Goal: Task Accomplishment & Management: Use online tool/utility

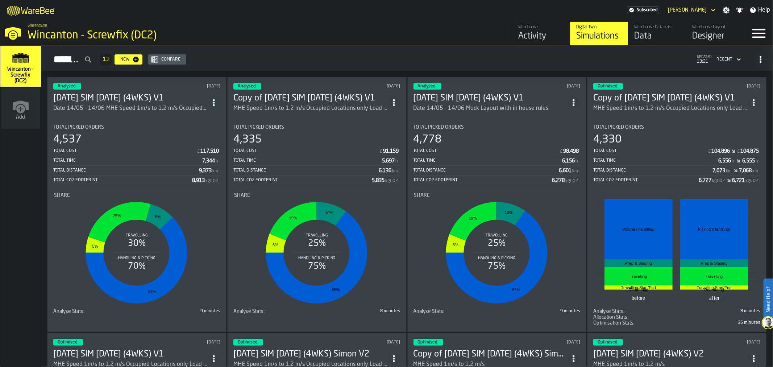
click at [708, 32] on div "Designer" at bounding box center [715, 36] width 46 height 12
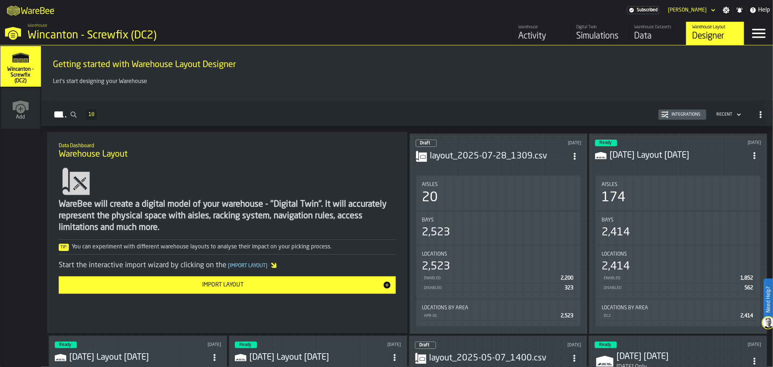
click at [497, 161] on header "Draft [DATE] layout_2025-07-28_1309.csv" at bounding box center [498, 153] width 166 height 29
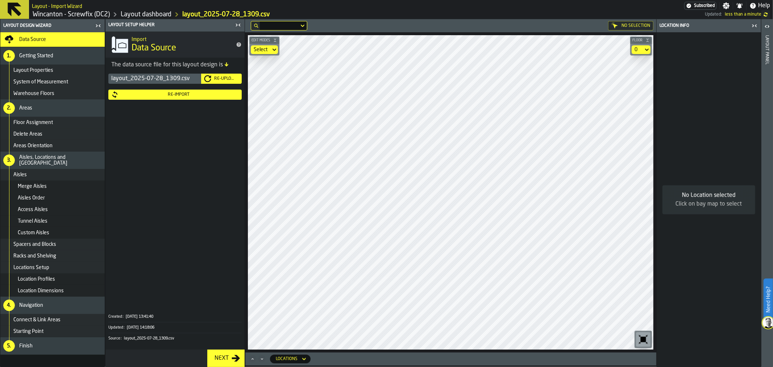
click at [181, 96] on div "Re-Import" at bounding box center [178, 94] width 120 height 5
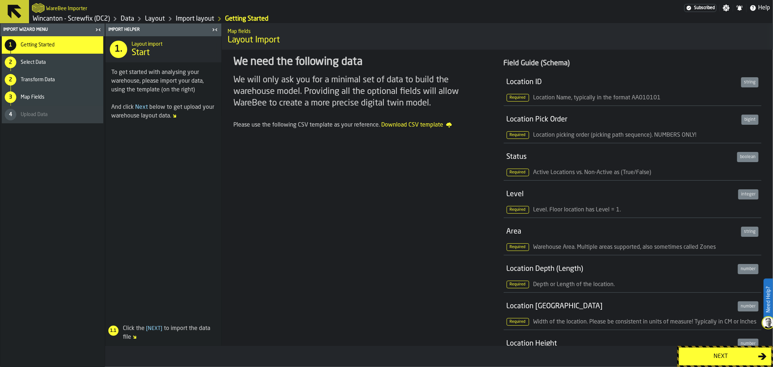
click at [723, 359] on div "Next" at bounding box center [720, 356] width 75 height 9
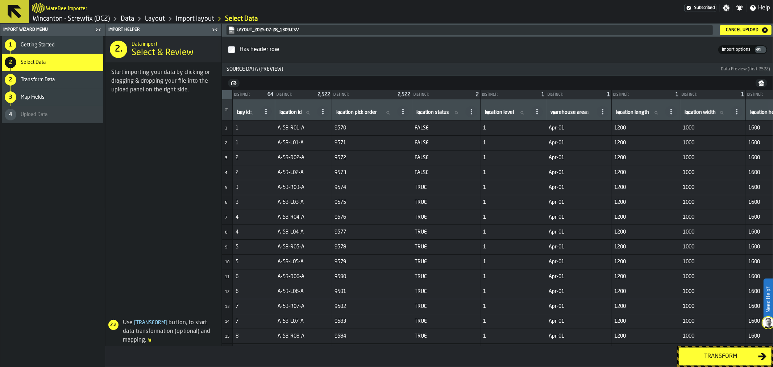
click at [22, 38] on div "1 Getting Started" at bounding box center [52, 44] width 101 height 17
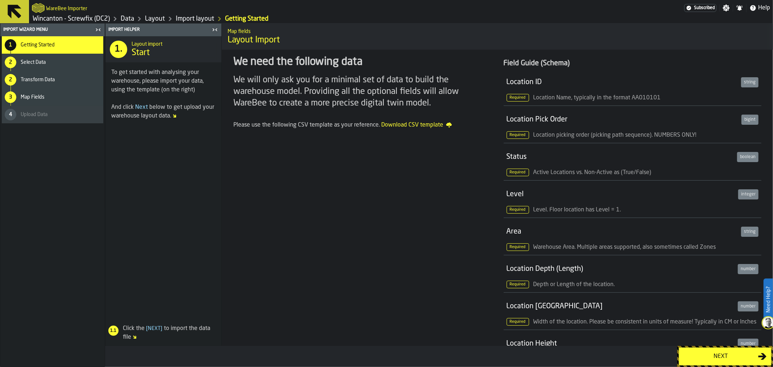
click at [13, 11] on icon at bounding box center [15, 12] width 14 height 14
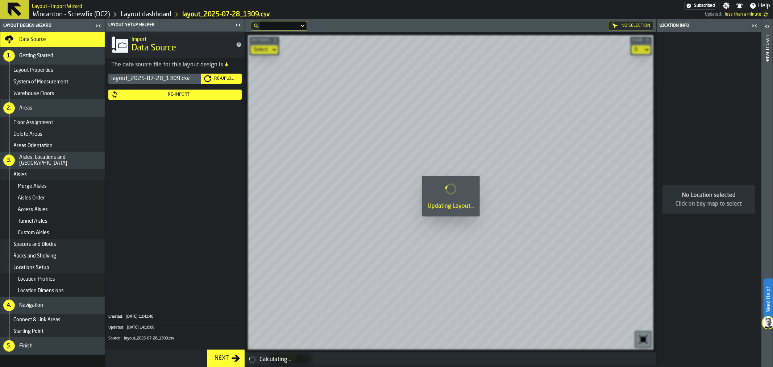
click at [214, 76] on div "Re-Upload" at bounding box center [225, 78] width 28 height 5
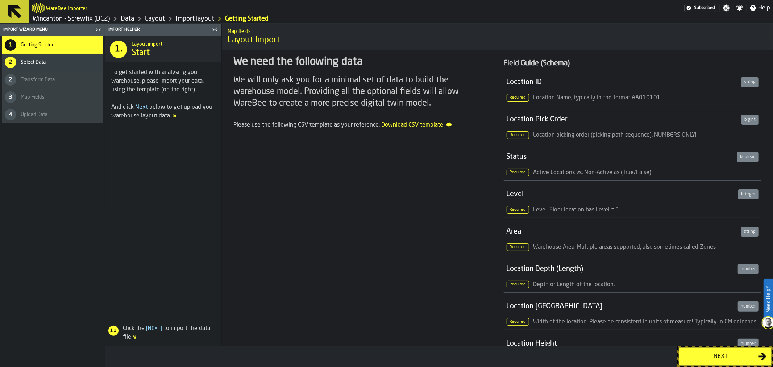
click at [34, 62] on span "Select Data" at bounding box center [33, 62] width 25 height 6
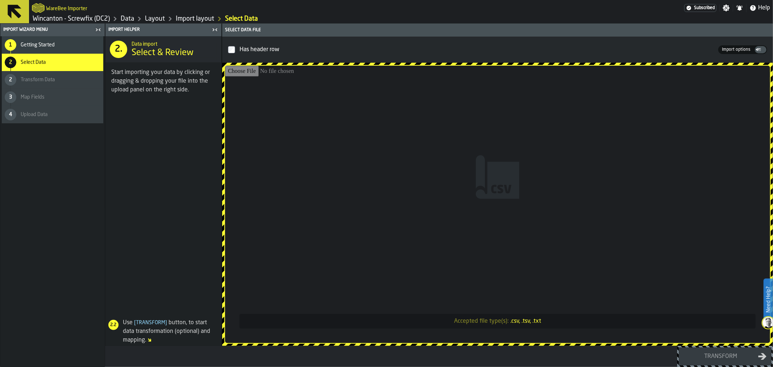
type input "**********"
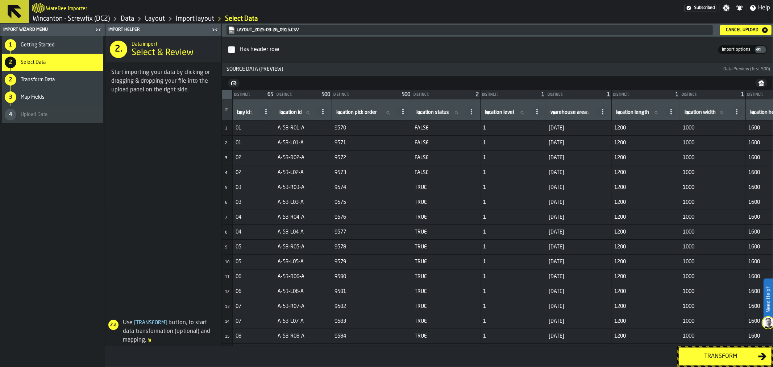
click at [30, 48] on div "1 Getting Started" at bounding box center [52, 44] width 101 height 17
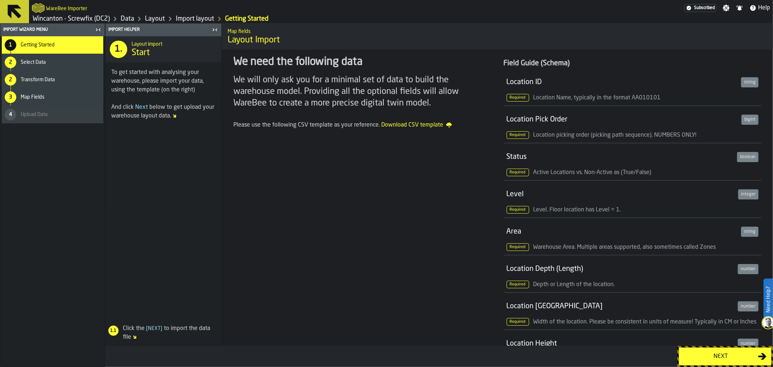
click at [743, 356] on div "Next" at bounding box center [720, 356] width 75 height 9
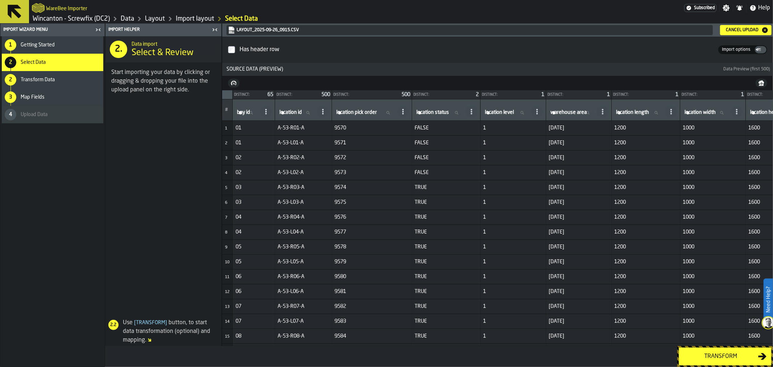
click at [23, 13] on button at bounding box center [14, 11] width 29 height 23
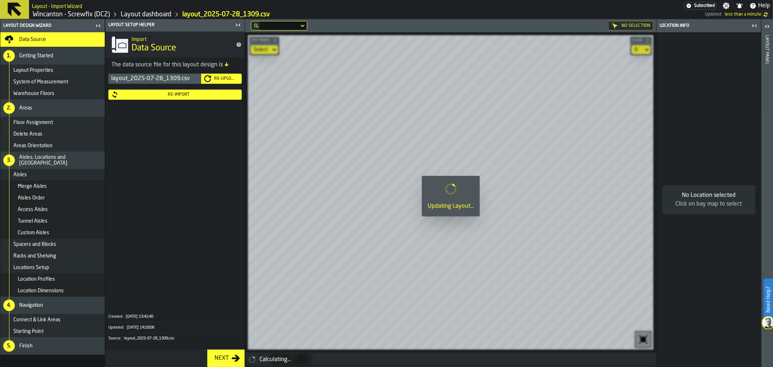
click at [213, 78] on div "Re-Upload" at bounding box center [225, 78] width 28 height 5
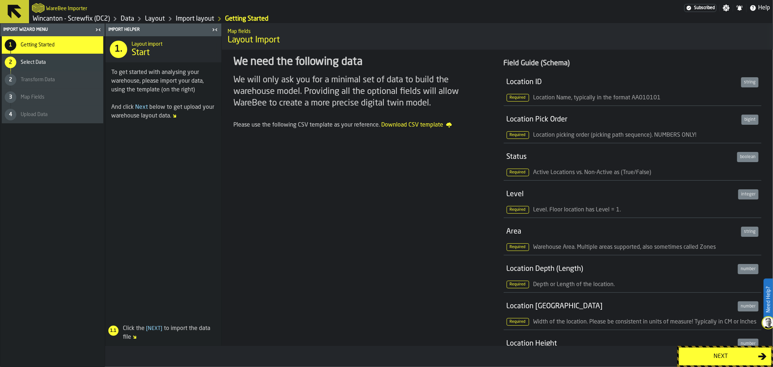
click at [53, 59] on div "Select Data" at bounding box center [61, 62] width 80 height 6
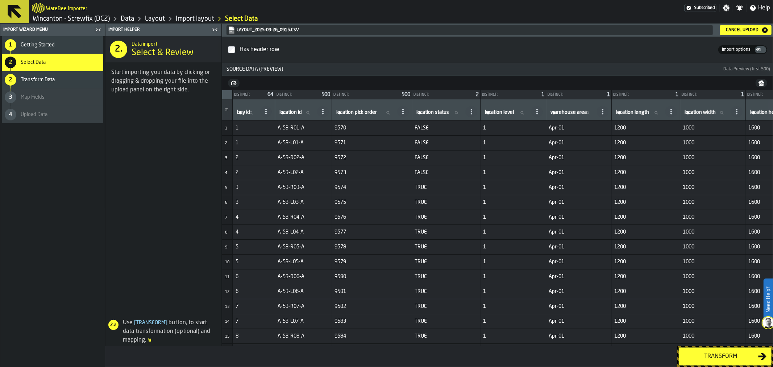
click at [728, 360] on div "Transform" at bounding box center [720, 356] width 75 height 9
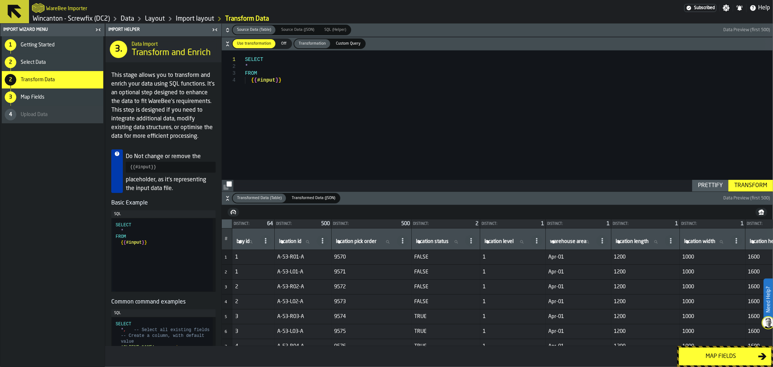
click at [719, 357] on div "Map fields" at bounding box center [720, 356] width 75 height 9
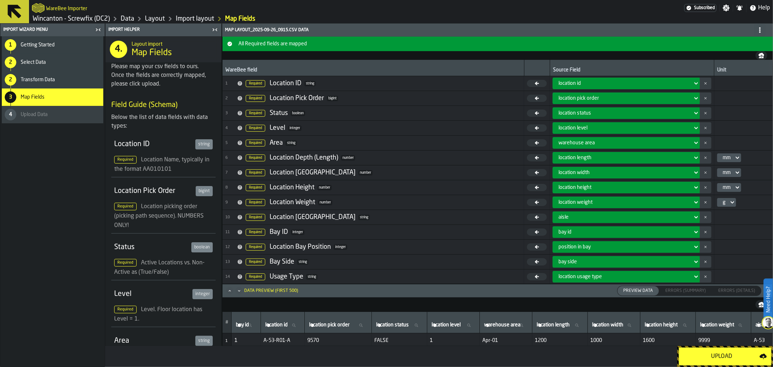
click at [719, 357] on div "Upload" at bounding box center [721, 356] width 76 height 9
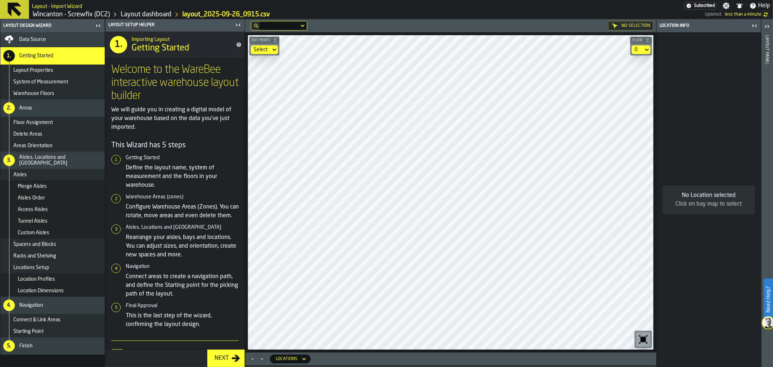
click at [712, 141] on div "No Location selected Click on bay map to select" at bounding box center [708, 199] width 104 height 334
click at [666, 223] on main "Layout Design Wizard Data Source 1. Getting Started Layout Properties System of…" at bounding box center [386, 192] width 773 height 347
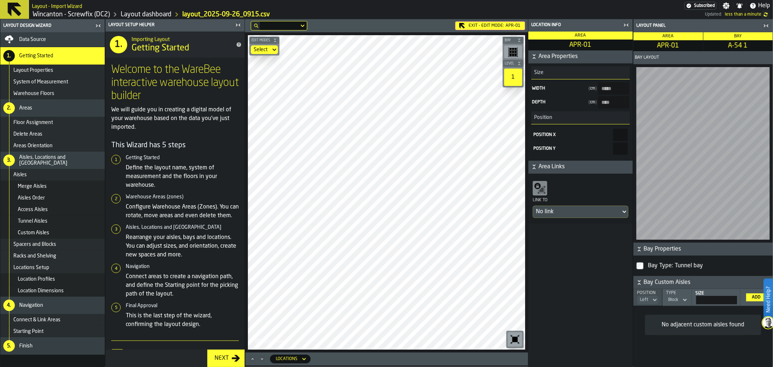
click at [519, 48] on div "button-toolbar-undefined" at bounding box center [513, 51] width 18 height 13
click at [515, 53] on icon "button-toolbar-undefined" at bounding box center [515, 53] width 2 height 0
click at [513, 75] on div "1" at bounding box center [513, 76] width 18 height 17
click at [480, 24] on div "Exit - Edit Mode: APR-01" at bounding box center [490, 25] width 70 height 9
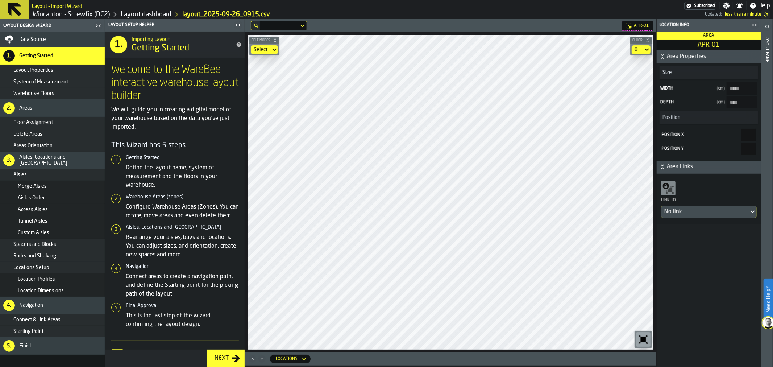
click at [37, 41] on span "Data Source" at bounding box center [32, 40] width 27 height 6
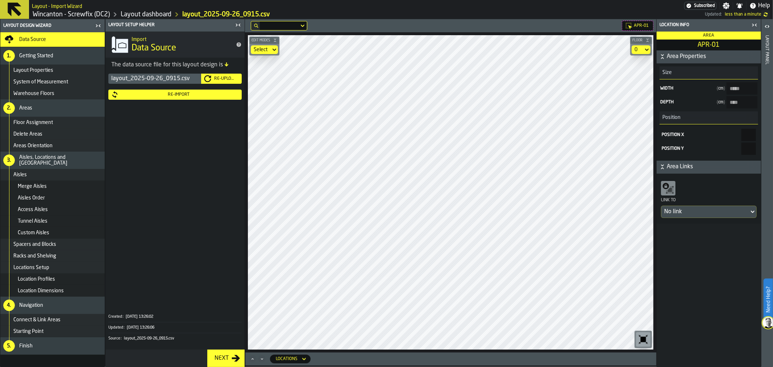
click at [210, 81] on icon "button-Re-Upload" at bounding box center [207, 78] width 7 height 7
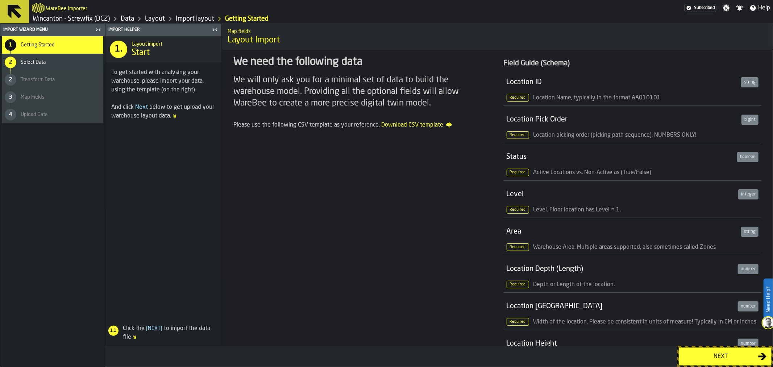
click at [51, 59] on div "Select Data" at bounding box center [61, 62] width 80 height 6
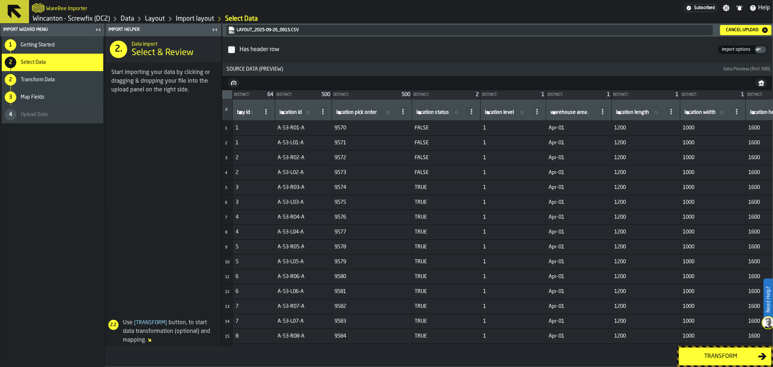
click at [726, 357] on div "Transform" at bounding box center [720, 356] width 75 height 9
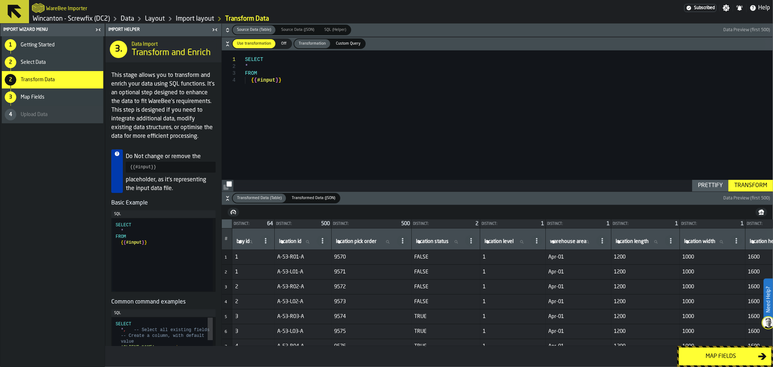
click at [726, 356] on div "Map fields" at bounding box center [720, 356] width 75 height 9
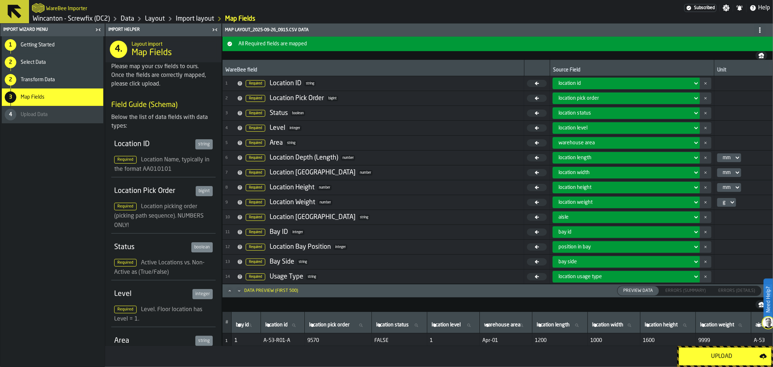
click at [726, 356] on div "Upload" at bounding box center [721, 356] width 76 height 9
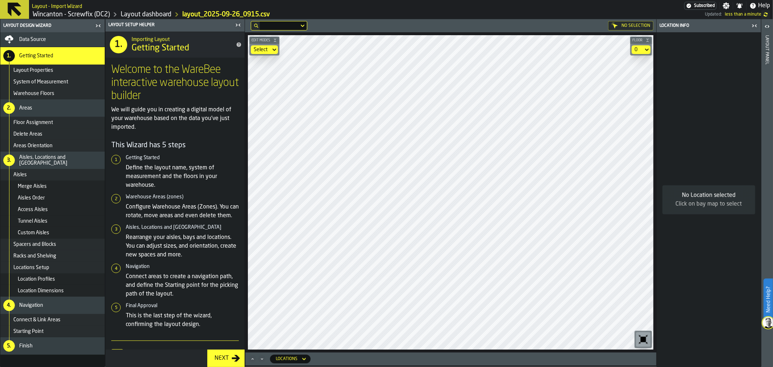
click at [593, 0] on html "Need Help? Layout - Import Wizard Subscribed Settings Notifications Help Wincan…" at bounding box center [386, 183] width 773 height 367
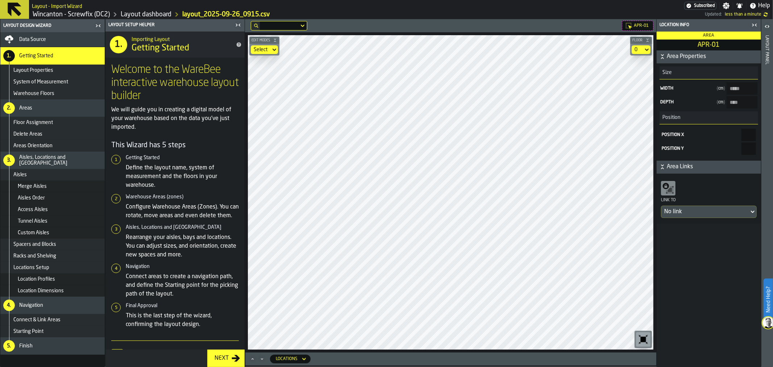
click at [38, 40] on span "Data Source" at bounding box center [32, 40] width 27 height 6
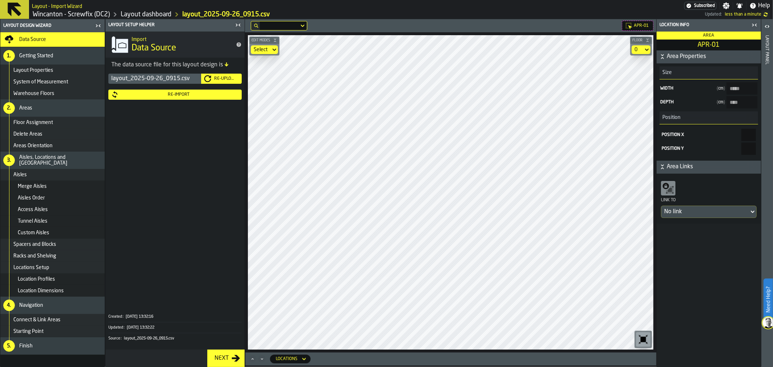
click at [213, 77] on div "Re-Upload" at bounding box center [225, 78] width 28 height 5
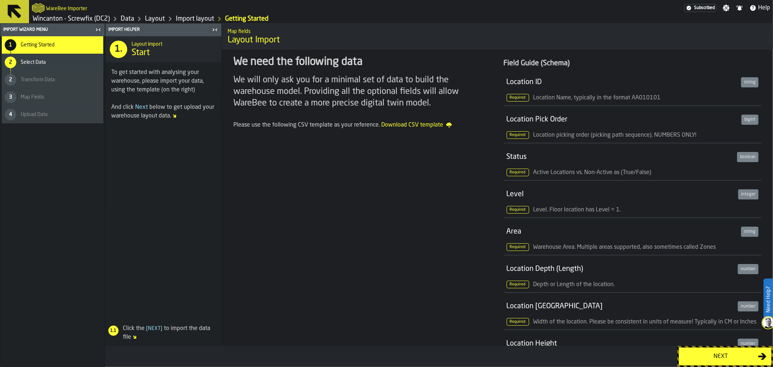
click at [41, 61] on span "Select Data" at bounding box center [33, 62] width 25 height 6
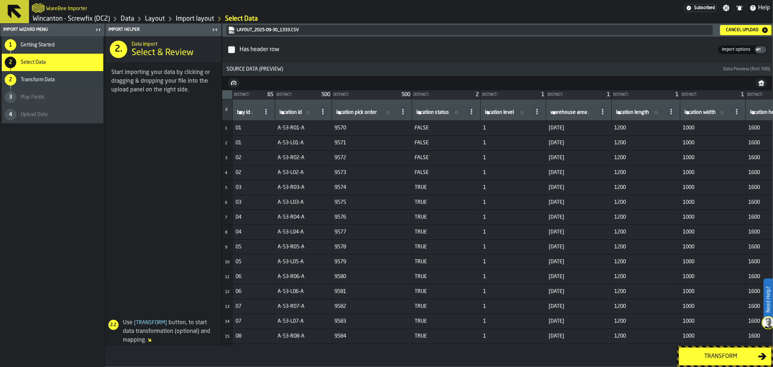
click at [720, 354] on div "Transform" at bounding box center [720, 356] width 75 height 9
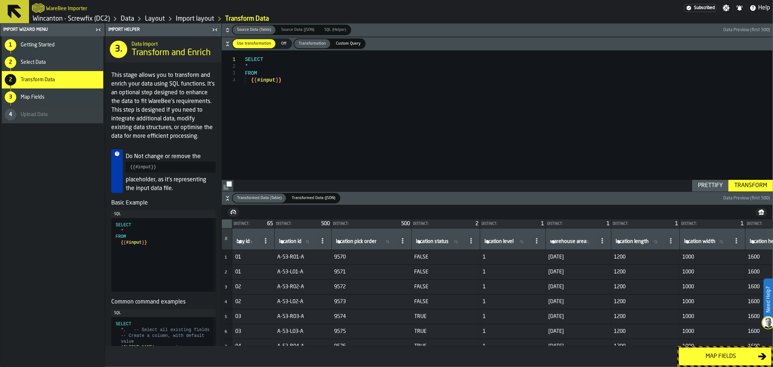
click at [727, 356] on div "Map fields" at bounding box center [720, 356] width 75 height 9
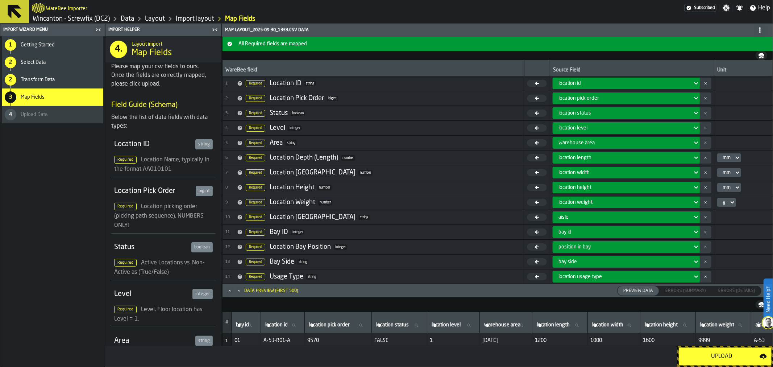
click at [717, 353] on div "Upload" at bounding box center [721, 356] width 76 height 9
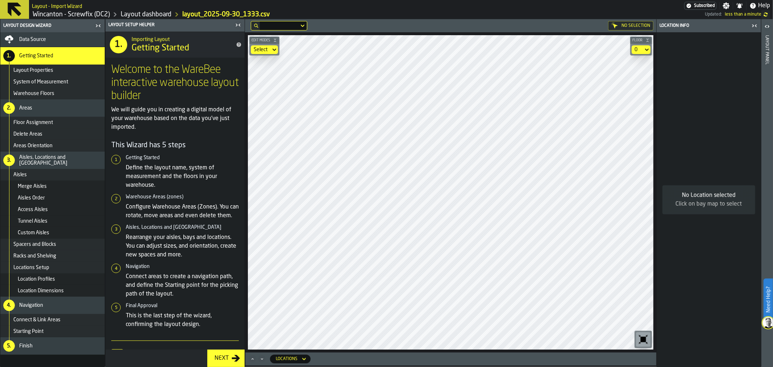
click at [26, 40] on span "Data Source" at bounding box center [32, 40] width 27 height 6
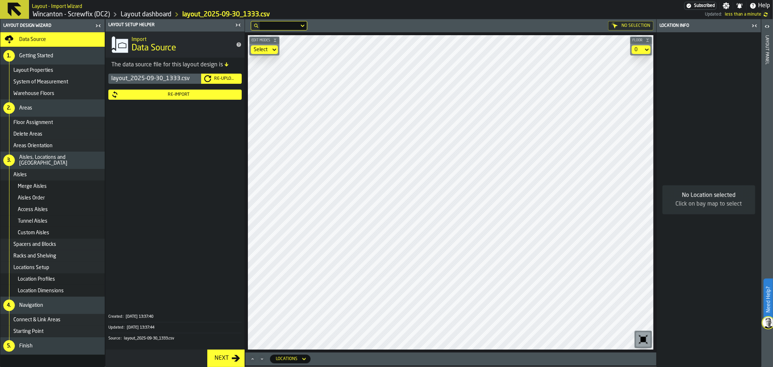
click at [215, 79] on div "Re-Upload" at bounding box center [225, 78] width 28 height 5
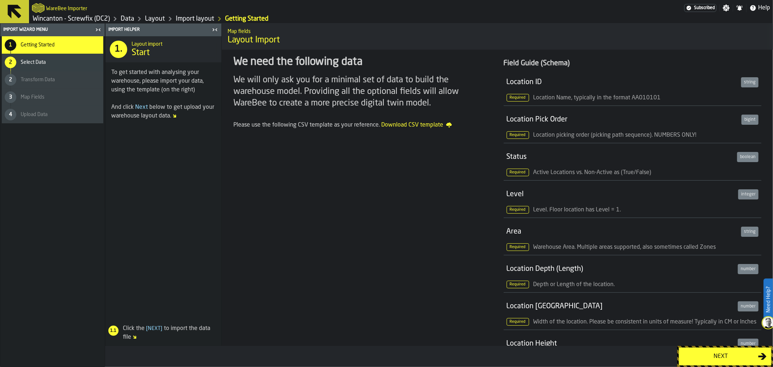
click at [30, 63] on span "Select Data" at bounding box center [33, 62] width 25 height 6
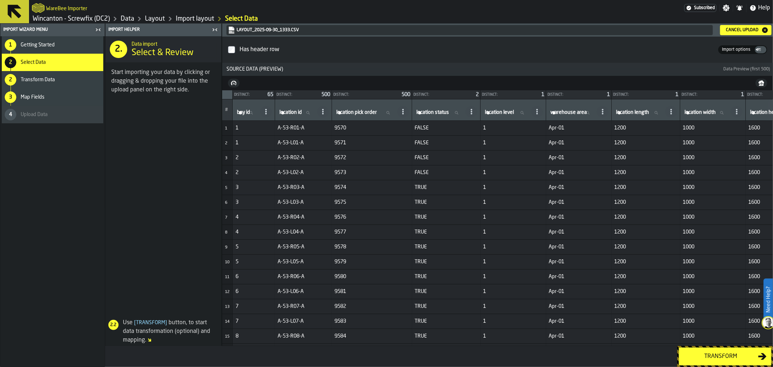
click at [735, 357] on div "Transform" at bounding box center [720, 356] width 75 height 9
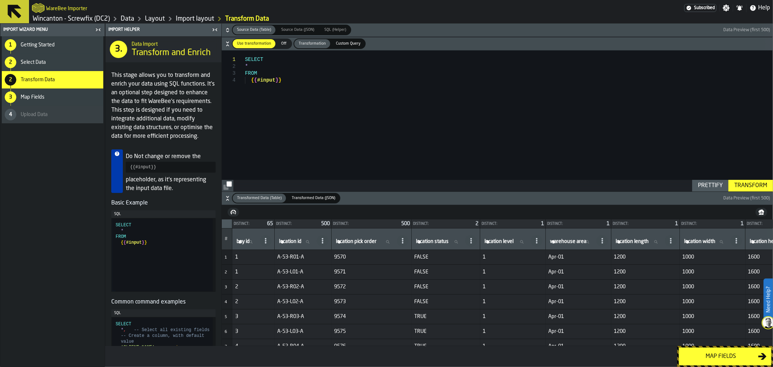
click at [730, 357] on div "Map fields" at bounding box center [720, 356] width 75 height 9
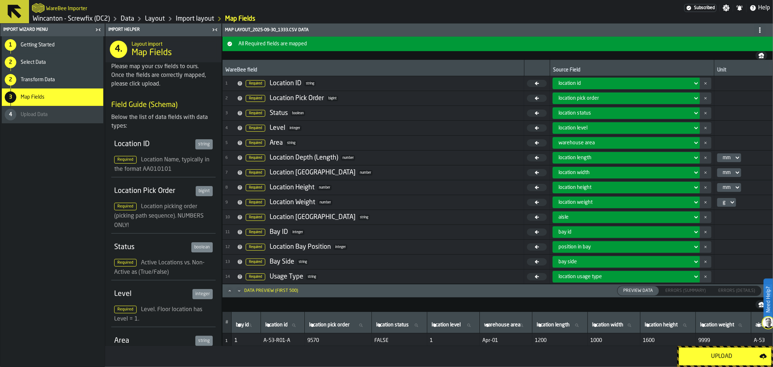
click at [730, 356] on div "Upload" at bounding box center [721, 356] width 76 height 9
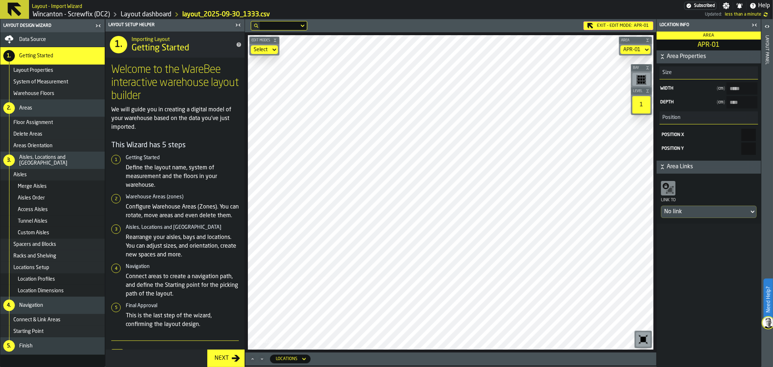
click at [140, 189] on main "Layout Design Wizard Data Source 1. Getting Started Layout Properties System of…" at bounding box center [386, 192] width 773 height 347
click at [235, 206] on main "Layout Design Wizard Data Source 1. Getting Started Layout Properties System of…" at bounding box center [386, 192] width 773 height 347
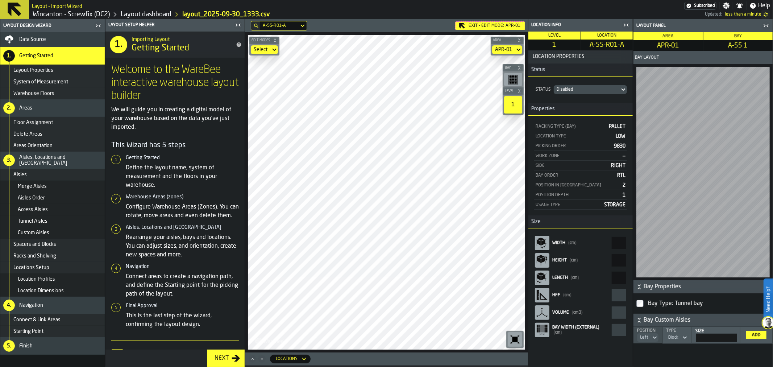
click at [529, 261] on main "Layout Design Wizard Data Source 1. Getting Started Layout Properties System of…" at bounding box center [386, 192] width 773 height 347
click at [532, 251] on main "Layout Design Wizard Data Source 1. Getting Started Layout Properties System of…" at bounding box center [386, 192] width 773 height 347
click at [549, 237] on main "Layout Design Wizard Data Source 1. Getting Started Layout Properties System of…" at bounding box center [386, 192] width 773 height 347
click at [192, 254] on main "Layout Design Wizard Data Source 1. Getting Started Layout Properties System of…" at bounding box center [386, 192] width 773 height 347
click at [242, 250] on main "Layout Design Wizard Data Source 1. Getting Started Layout Properties System of…" at bounding box center [386, 192] width 773 height 347
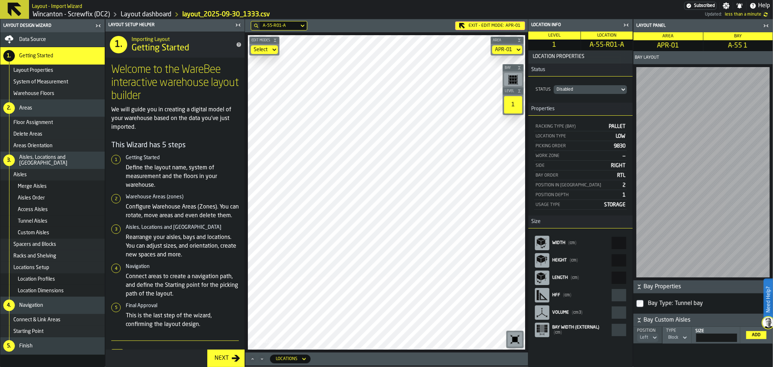
click at [230, 251] on main "Layout Design Wizard Data Source 1. Getting Started Layout Properties System of…" at bounding box center [386, 192] width 773 height 347
click at [220, 273] on main "Layout Design Wizard Data Source 1. Getting Started Layout Properties System of…" at bounding box center [386, 192] width 773 height 347
click at [216, 294] on main "Layout Design Wizard Data Source 1. Getting Started Layout Properties System of…" at bounding box center [386, 192] width 773 height 347
click at [529, 223] on main "Layout Design Wizard Data Source 1. Getting Started Layout Properties System of…" at bounding box center [386, 192] width 773 height 347
click at [40, 39] on span "Data Source" at bounding box center [32, 40] width 27 height 6
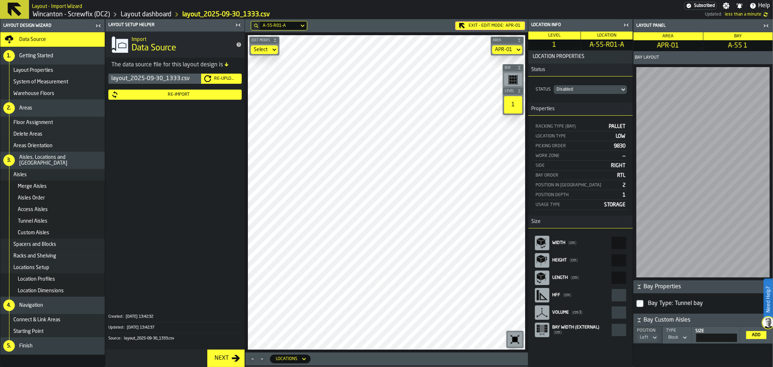
click at [209, 79] on icon "button-Re-Upload" at bounding box center [207, 78] width 7 height 7
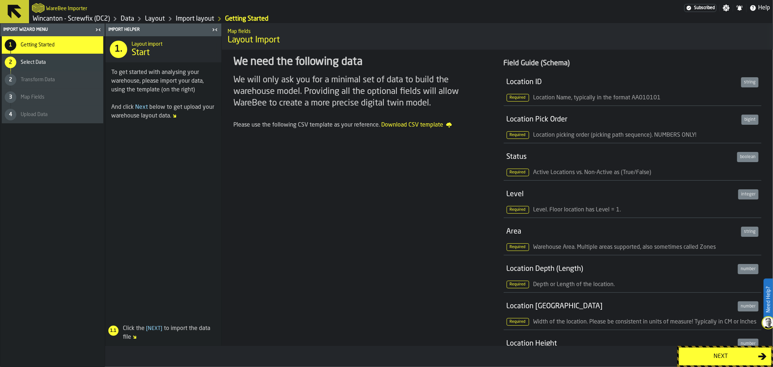
click at [45, 60] on span "Select Data" at bounding box center [33, 62] width 25 height 6
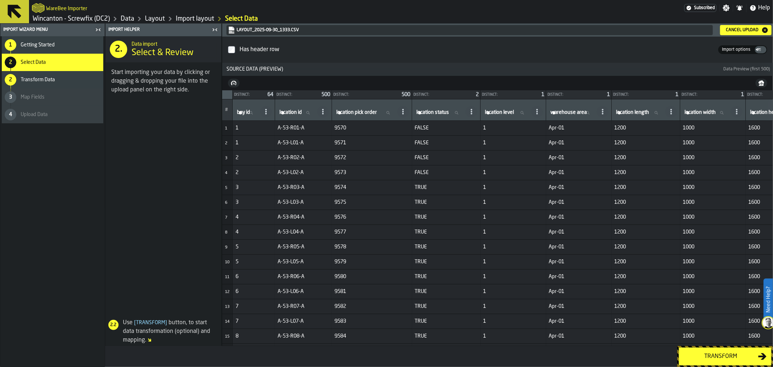
click at [732, 357] on div "Transform" at bounding box center [720, 356] width 75 height 9
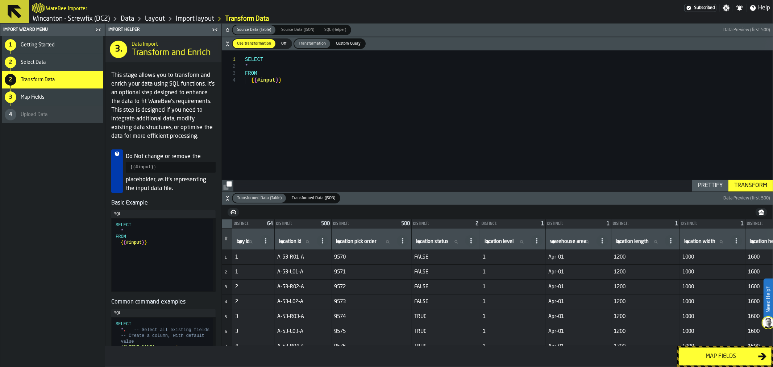
click at [724, 354] on div "Map fields" at bounding box center [720, 356] width 75 height 9
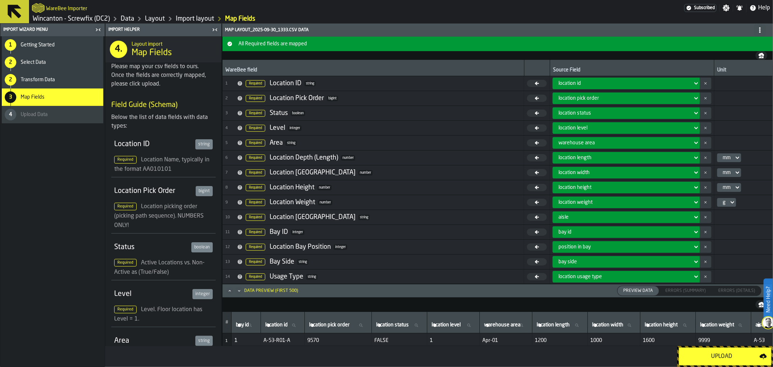
click at [725, 353] on div "Upload" at bounding box center [721, 356] width 76 height 9
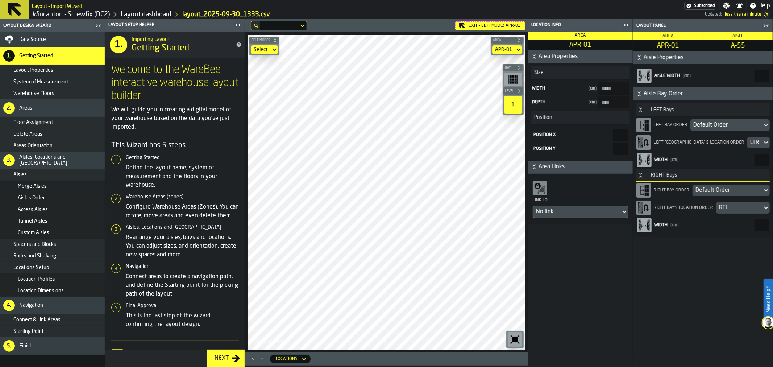
click at [720, 127] on div "Default Order" at bounding box center [726, 125] width 66 height 9
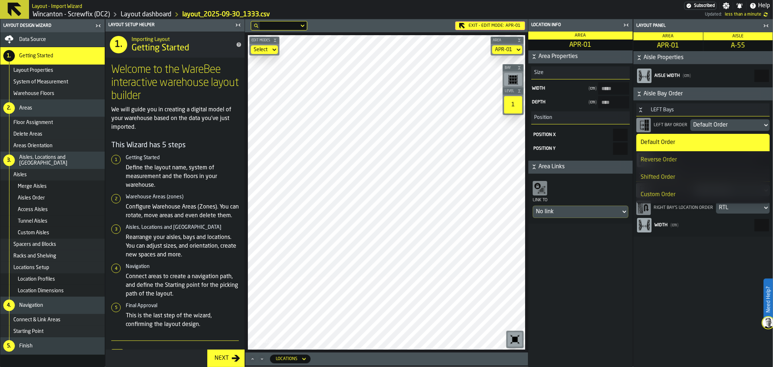
click at [700, 154] on li "Reverse Order" at bounding box center [702, 159] width 133 height 17
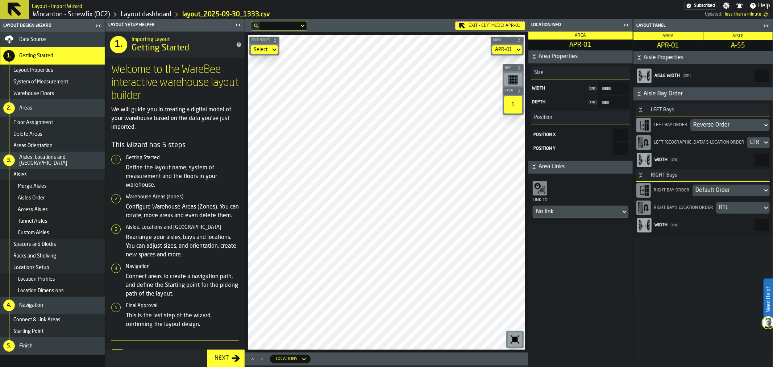
click at [717, 188] on div "Default Order" at bounding box center [727, 190] width 64 height 9
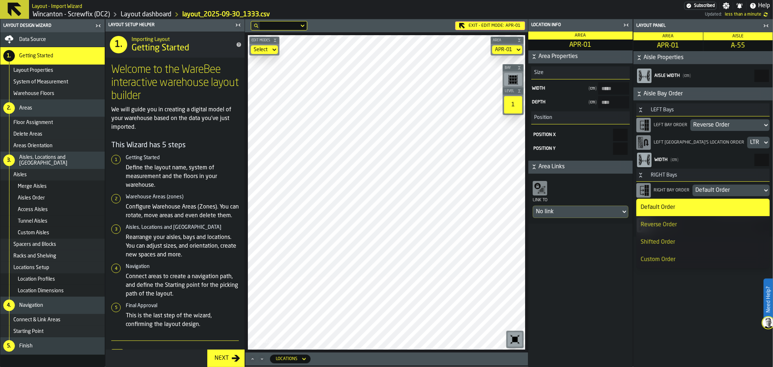
click at [696, 219] on li "Reverse Order" at bounding box center [702, 224] width 133 height 17
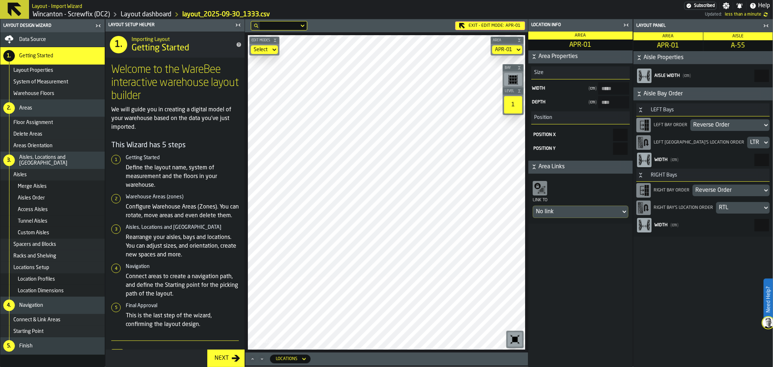
click at [727, 125] on div "Reverse Order" at bounding box center [726, 125] width 66 height 9
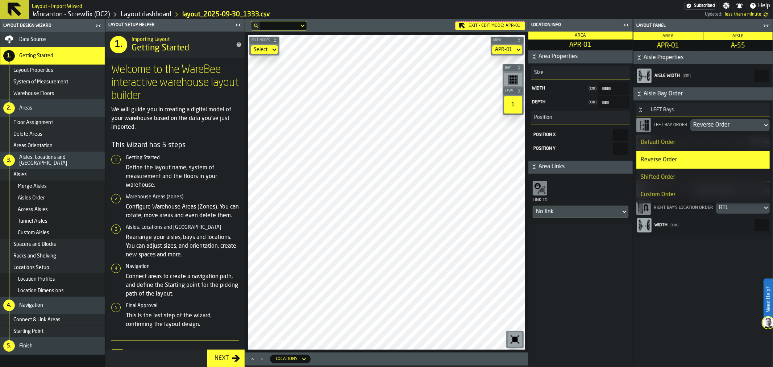
click at [670, 141] on div "Default Order" at bounding box center [702, 142] width 125 height 9
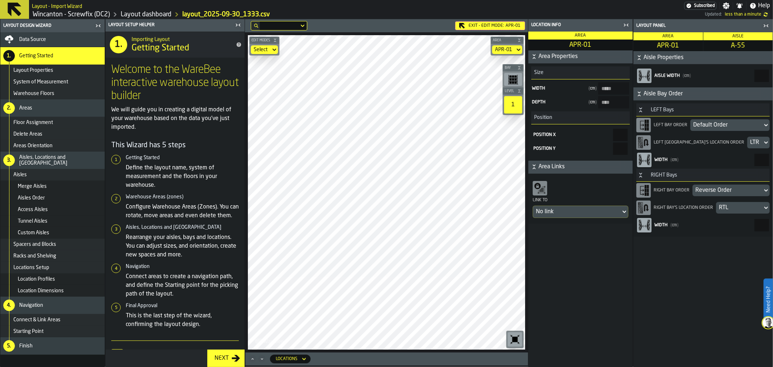
click at [720, 189] on div "Reverse Order" at bounding box center [727, 190] width 64 height 9
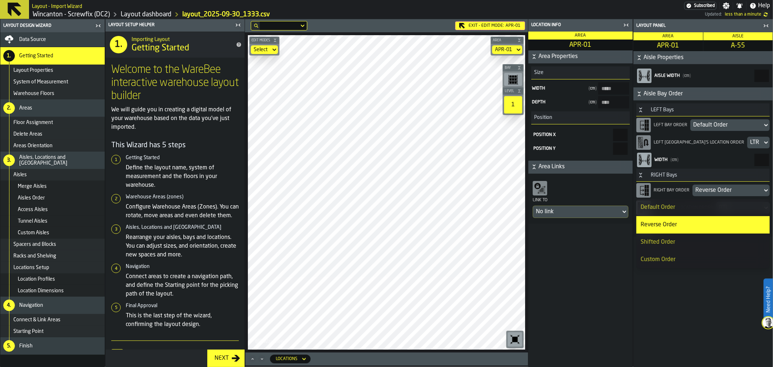
click at [665, 207] on div "Default Order" at bounding box center [702, 207] width 125 height 9
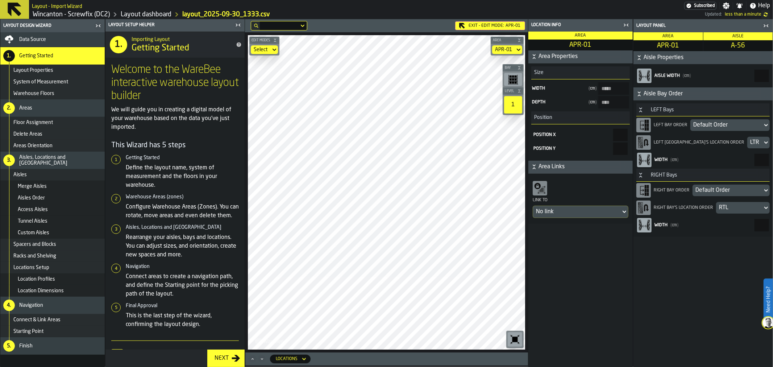
click at [722, 126] on div "Default Order" at bounding box center [726, 125] width 66 height 9
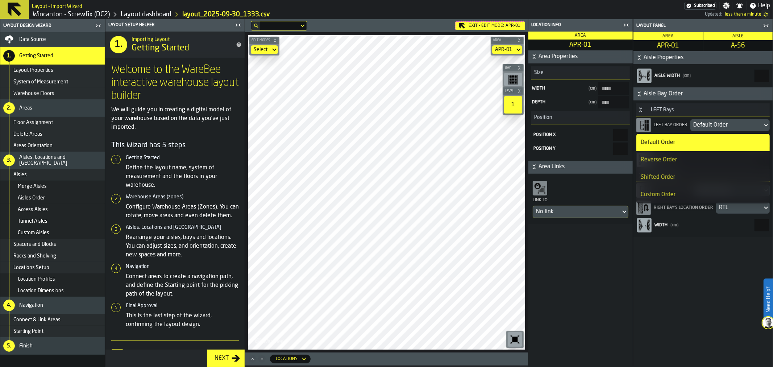
click at [687, 156] on div "Reverse Order" at bounding box center [702, 159] width 125 height 9
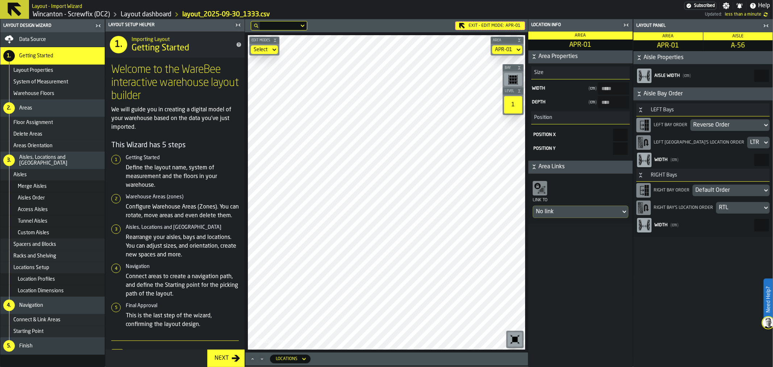
click at [719, 186] on div "Default Order" at bounding box center [727, 190] width 64 height 9
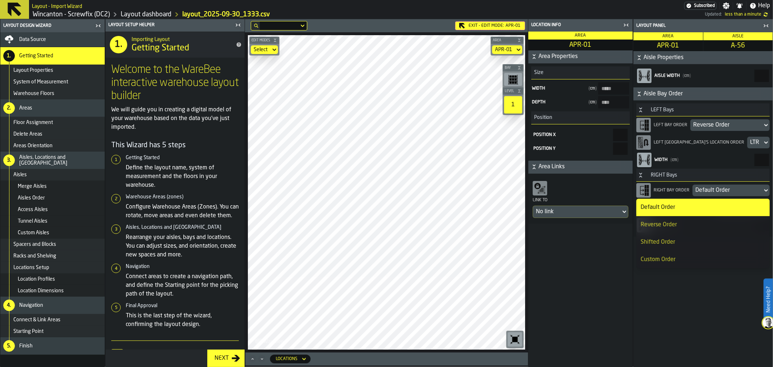
click at [685, 221] on div "Reverse Order" at bounding box center [702, 224] width 125 height 9
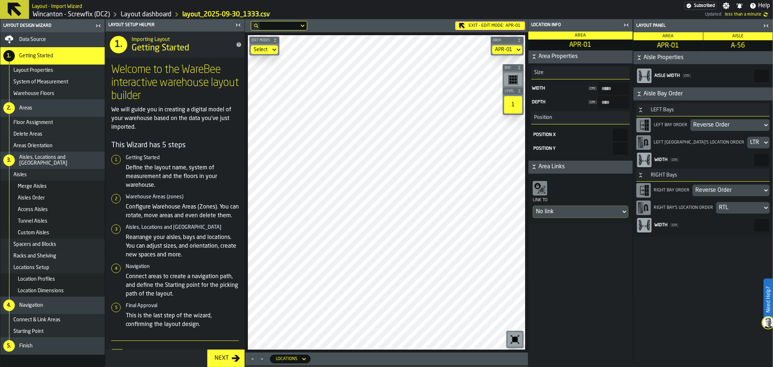
click at [220, 288] on main "Layout Design Wizard Data Source 1. Getting Started Layout Properties System of…" at bounding box center [386, 192] width 773 height 347
click at [726, 122] on div "Default Order" at bounding box center [726, 125] width 66 height 9
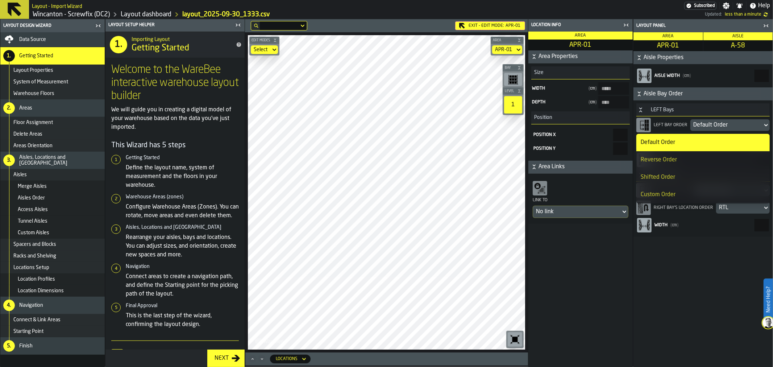
click at [686, 156] on div "Reverse Order" at bounding box center [702, 159] width 125 height 9
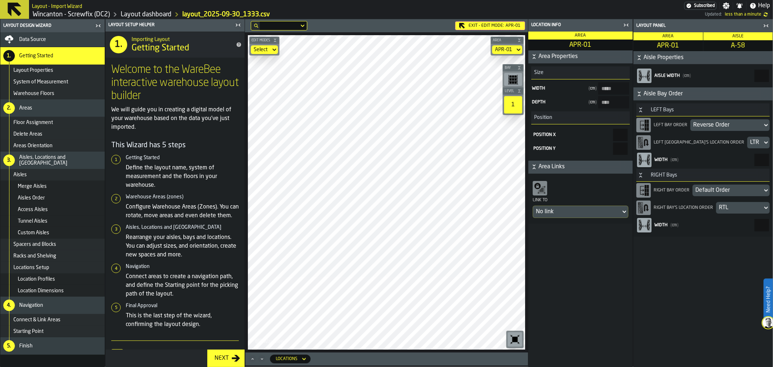
click at [717, 189] on div "Default Order" at bounding box center [727, 190] width 64 height 9
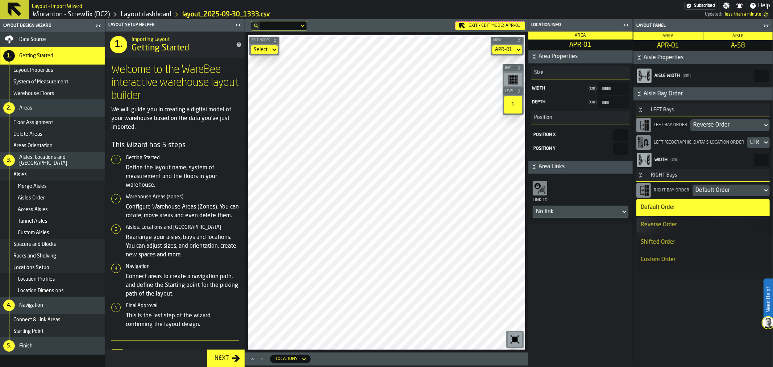
click at [686, 222] on div "Reverse Order" at bounding box center [702, 224] width 125 height 9
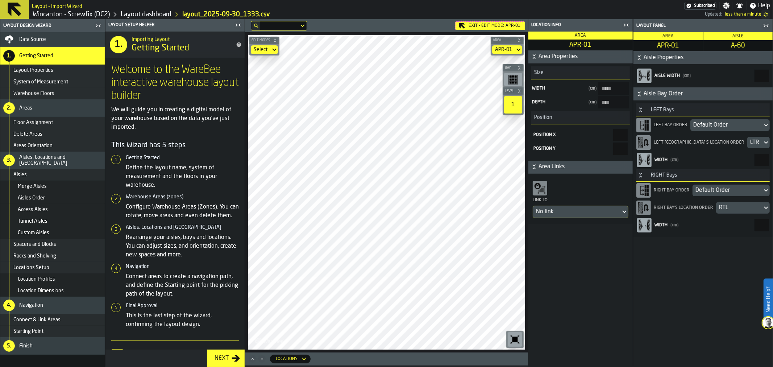
click at [716, 124] on div "Default Order" at bounding box center [726, 125] width 66 height 9
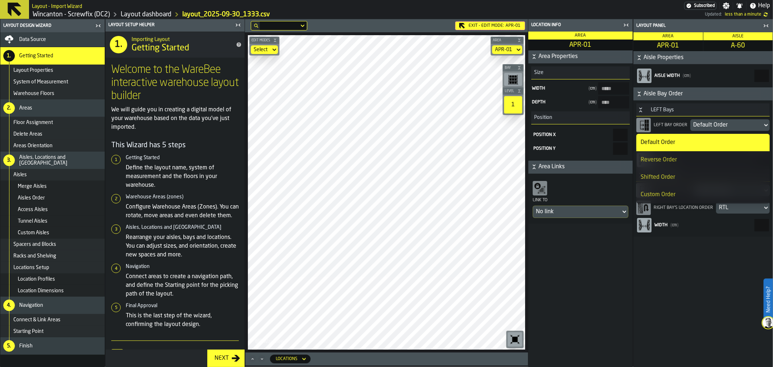
click at [682, 156] on div "Reverse Order" at bounding box center [702, 159] width 125 height 9
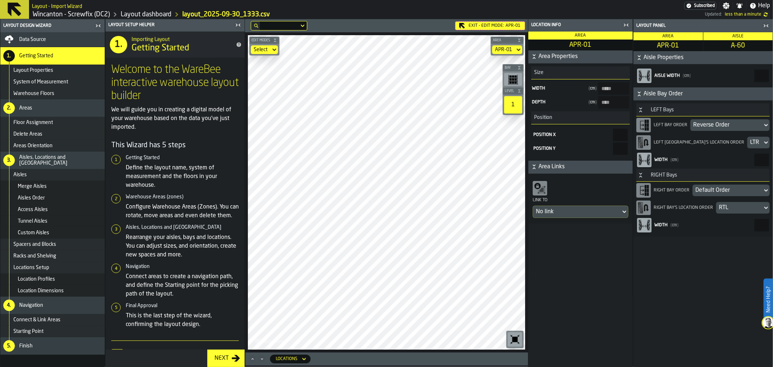
click at [712, 189] on div "Default Order" at bounding box center [727, 190] width 64 height 9
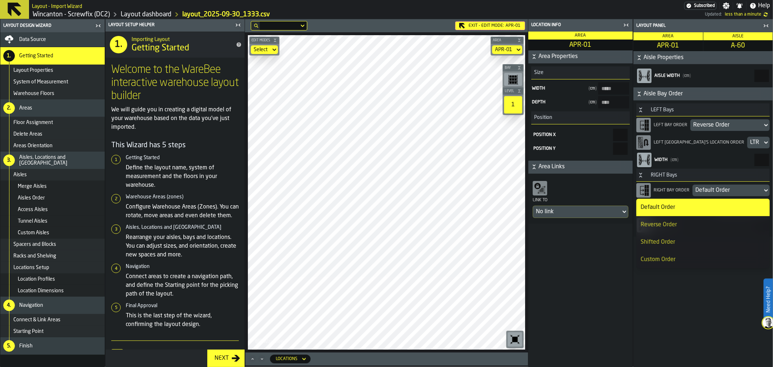
click at [673, 223] on div "Reverse Order" at bounding box center [702, 224] width 125 height 9
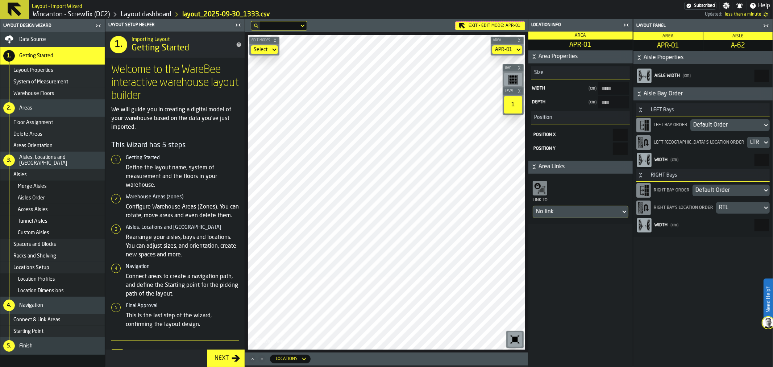
click at [728, 122] on div "Default Order" at bounding box center [726, 125] width 66 height 9
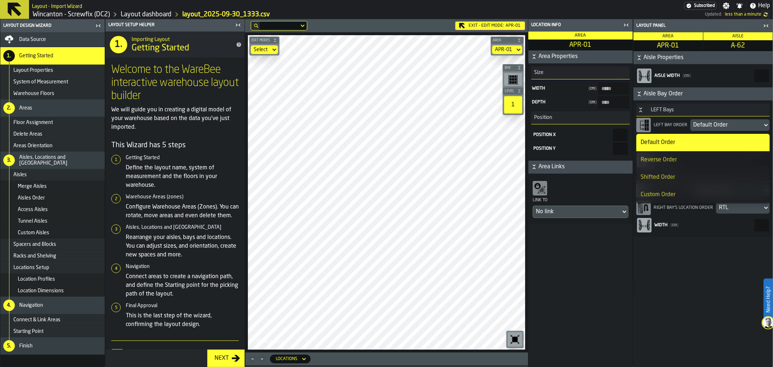
click at [685, 154] on li "Reverse Order" at bounding box center [702, 159] width 133 height 17
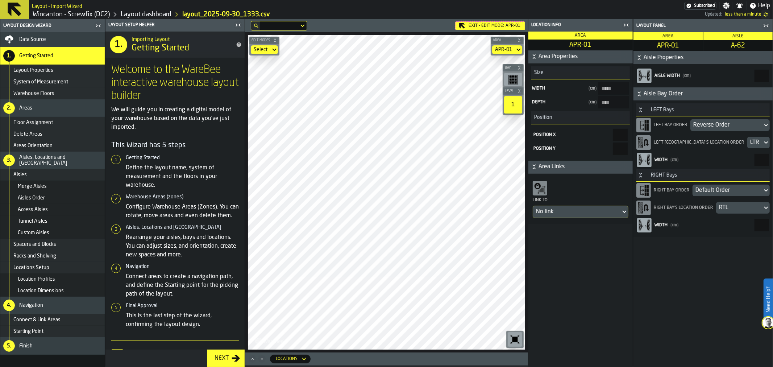
click at [714, 187] on div "Default Order" at bounding box center [727, 190] width 64 height 9
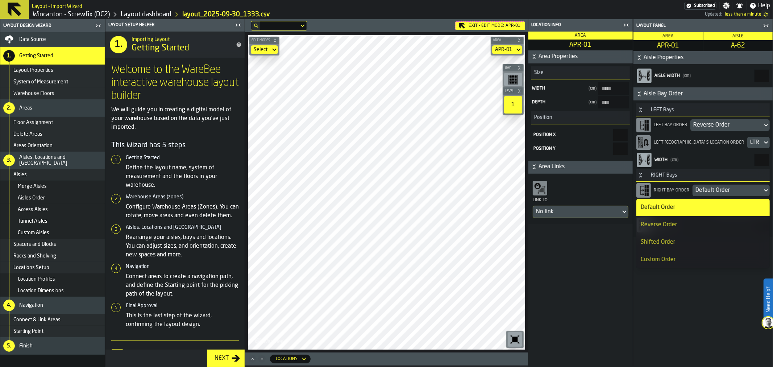
click at [675, 222] on div "Reverse Order" at bounding box center [702, 224] width 125 height 9
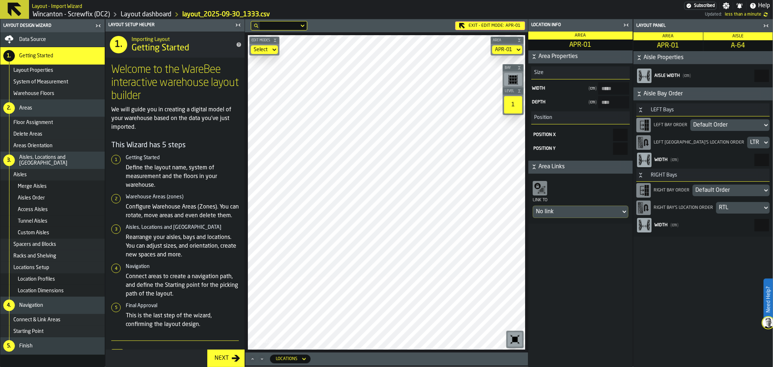
click at [718, 123] on div "Default Order" at bounding box center [726, 125] width 66 height 9
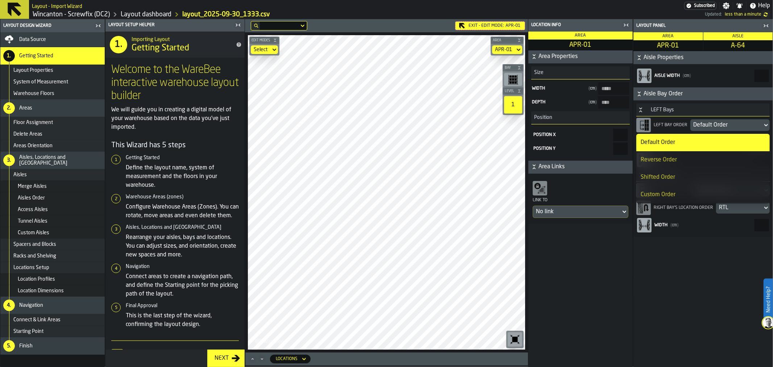
click at [697, 158] on div "Reverse Order" at bounding box center [702, 159] width 125 height 9
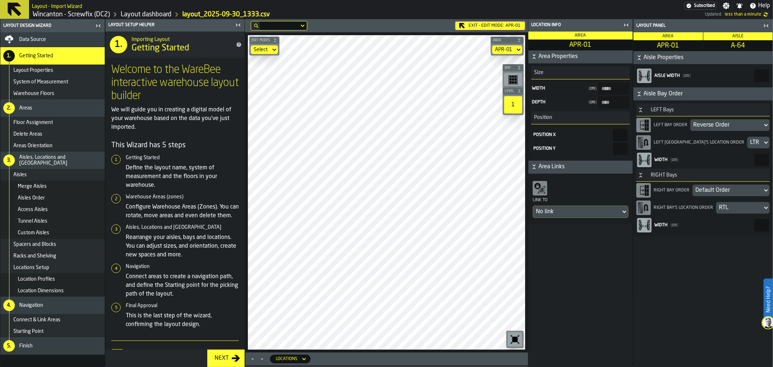
click at [722, 188] on div "Default Order" at bounding box center [727, 190] width 64 height 9
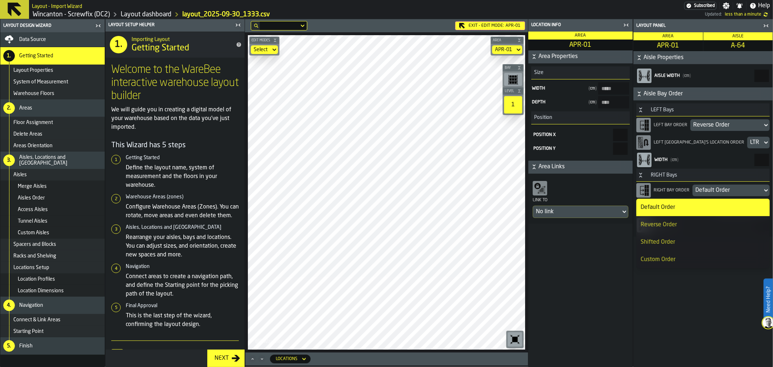
click at [686, 222] on div "Reverse Order" at bounding box center [702, 224] width 125 height 9
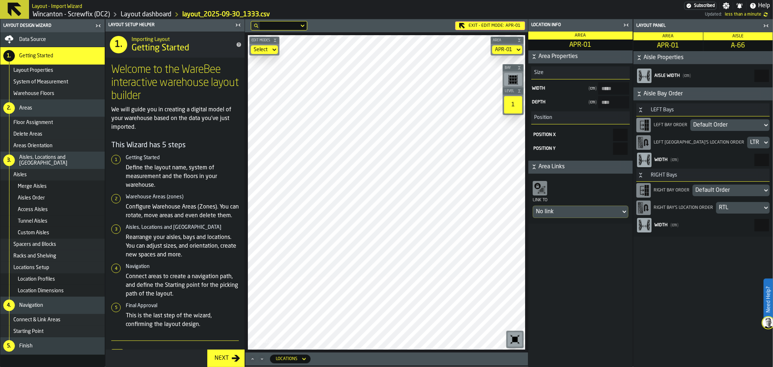
click at [732, 117] on div "LEFT Bay Order Default Order" at bounding box center [702, 124] width 133 height 17
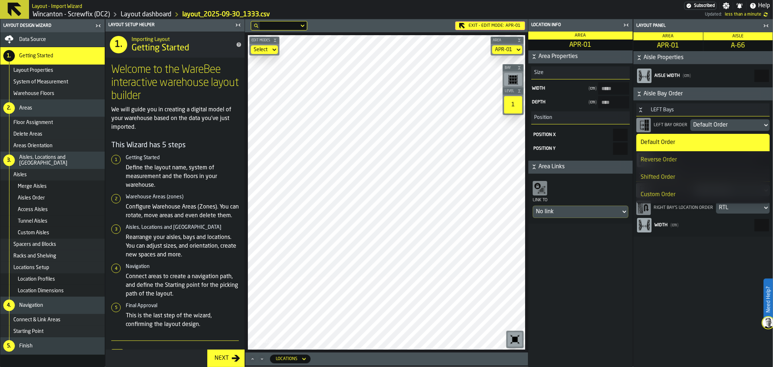
click at [678, 160] on div "Reverse Order" at bounding box center [702, 159] width 125 height 9
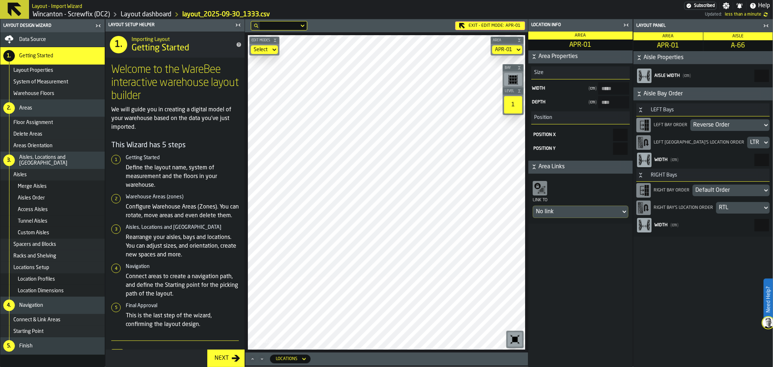
click at [721, 188] on div "Default Order" at bounding box center [727, 190] width 64 height 9
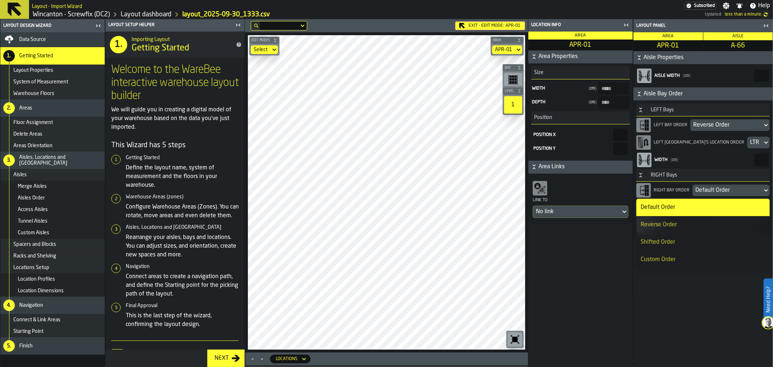
click at [699, 220] on div "Reverse Order" at bounding box center [702, 224] width 125 height 9
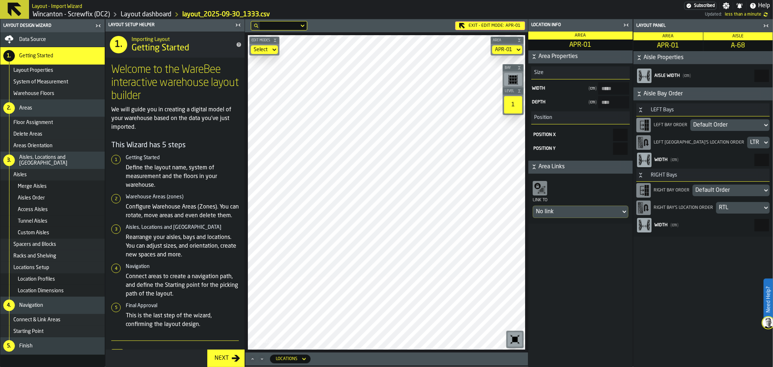
click at [727, 124] on div "Default Order" at bounding box center [726, 125] width 66 height 9
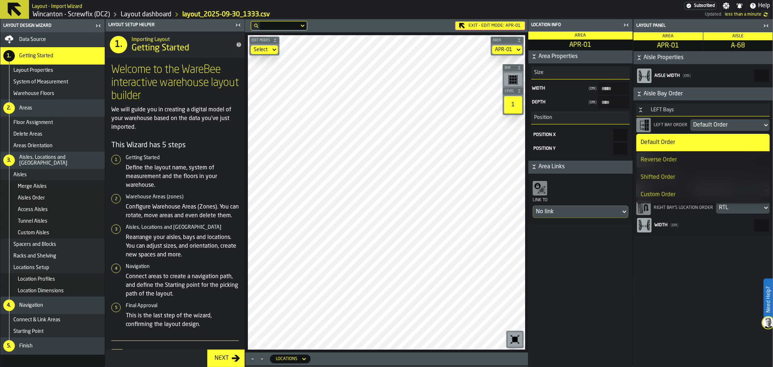
click at [694, 162] on div "Reverse Order" at bounding box center [702, 159] width 125 height 9
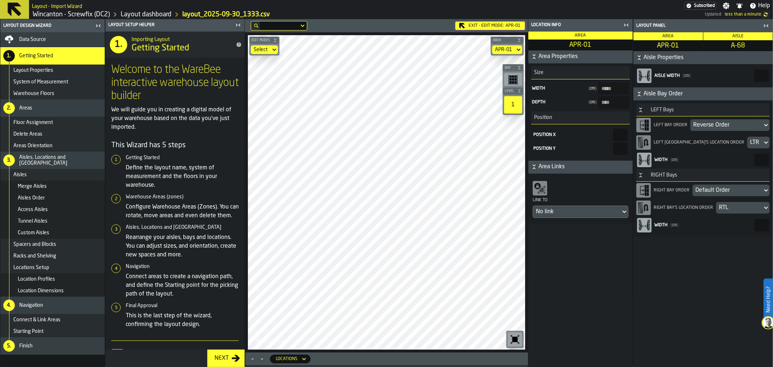
click at [717, 190] on div "Default Order" at bounding box center [727, 190] width 64 height 9
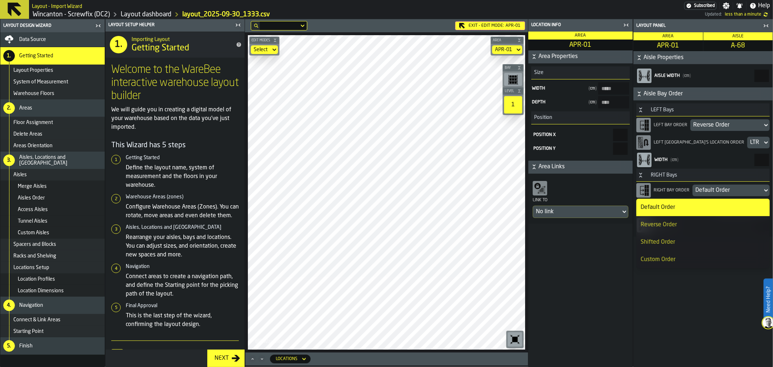
click at [695, 222] on div "Reverse Order" at bounding box center [702, 224] width 125 height 9
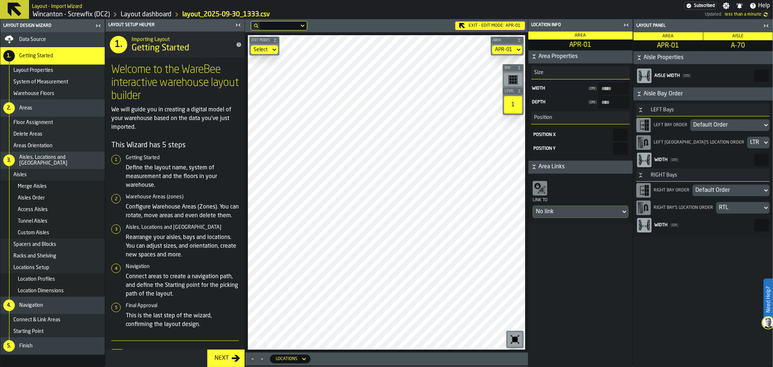
click at [727, 122] on div "Default Order" at bounding box center [726, 125] width 66 height 9
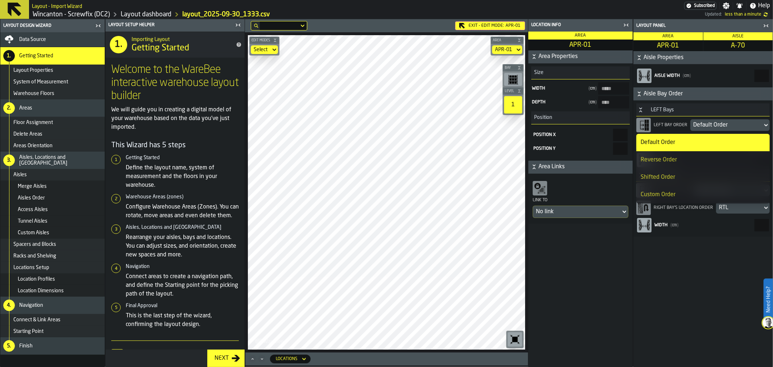
drag, startPoint x: 680, startPoint y: 160, endPoint x: 686, endPoint y: 166, distance: 8.5
click at [680, 159] on div "Reverse Order" at bounding box center [702, 159] width 125 height 9
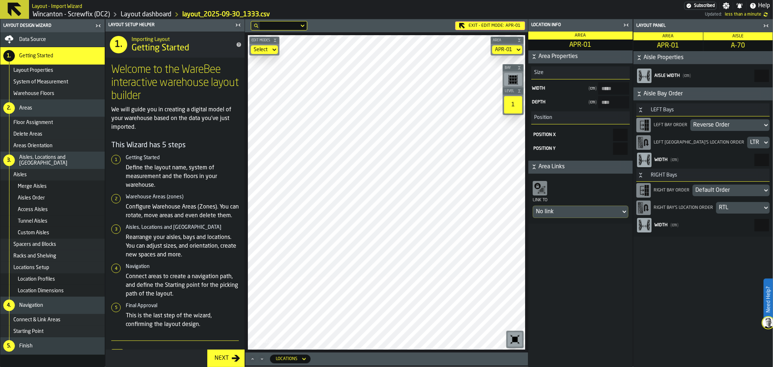
click at [721, 189] on div "Default Order" at bounding box center [727, 190] width 64 height 9
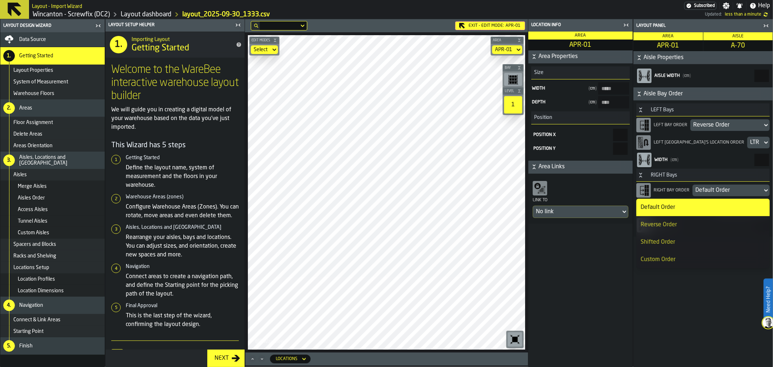
click at [678, 226] on div "Reverse Order" at bounding box center [702, 224] width 125 height 9
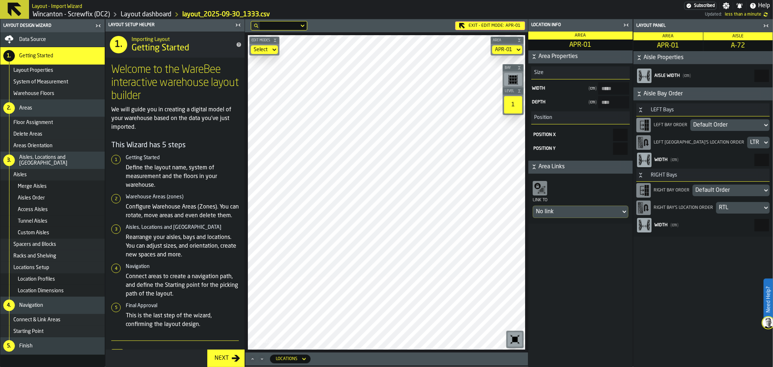
click at [712, 122] on div "Default Order" at bounding box center [726, 125] width 66 height 9
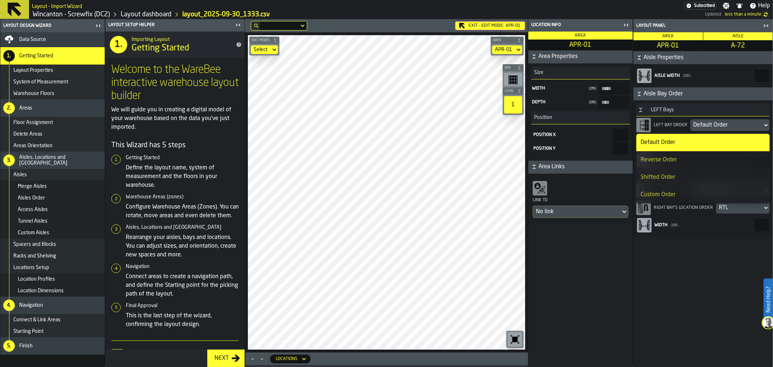
click at [694, 165] on li "Reverse Order" at bounding box center [702, 159] width 133 height 17
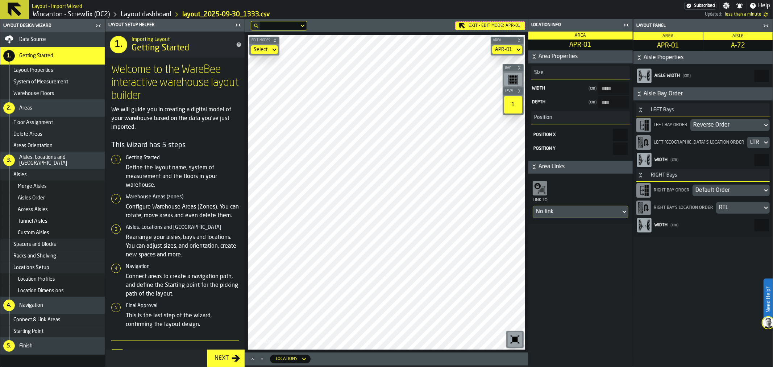
click at [721, 189] on div "Default Order" at bounding box center [727, 190] width 64 height 9
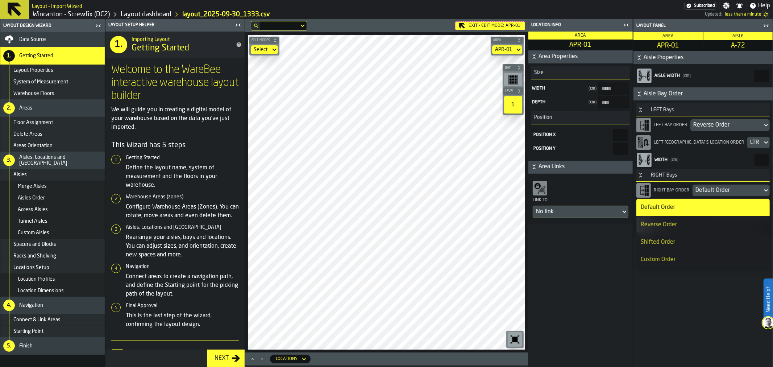
click at [689, 225] on div "Reverse Order" at bounding box center [702, 224] width 125 height 9
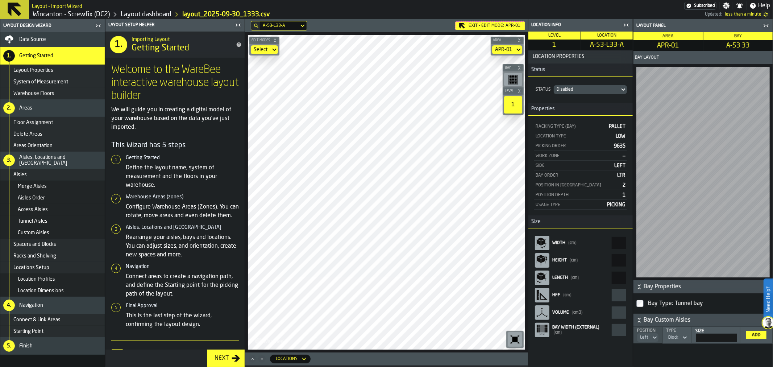
click at [664, 304] on div "Bay Type: Tunnel bay" at bounding box center [707, 303] width 122 height 12
click at [657, 302] on div "Bay Type: Tunnel bay" at bounding box center [707, 303] width 122 height 12
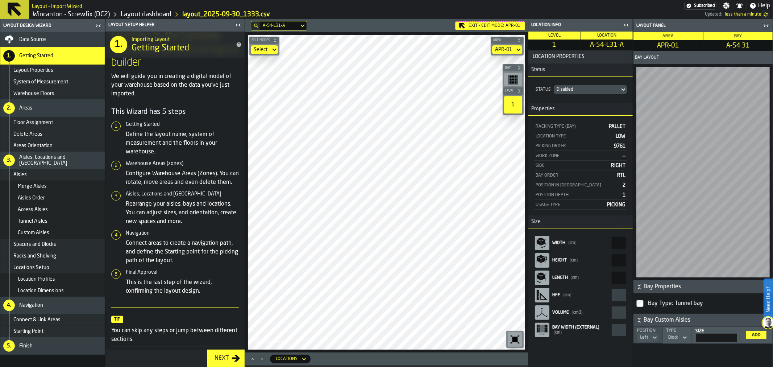
scroll to position [62, 0]
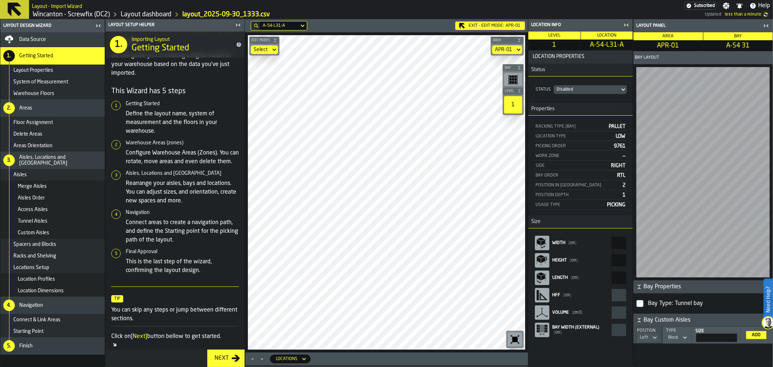
click at [49, 222] on div "Tunnel Aisles" at bounding box center [60, 221] width 84 height 6
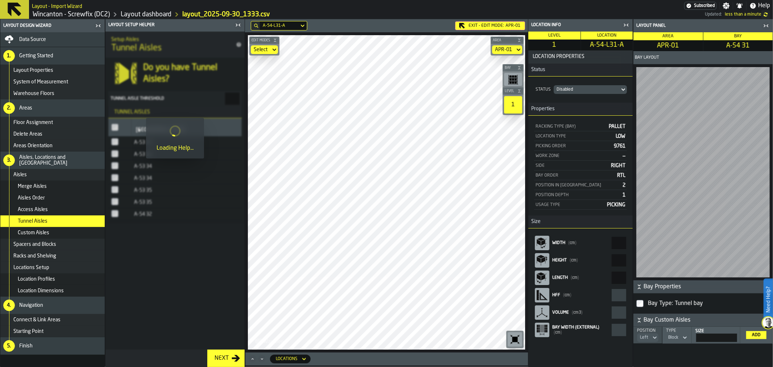
scroll to position [0, 0]
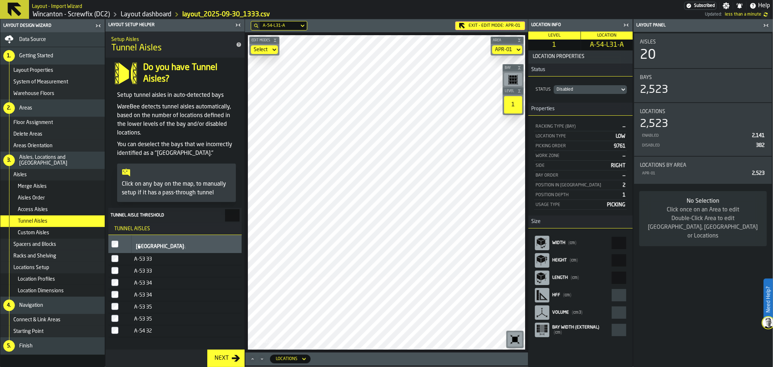
type input "*"
